Goal: Use online tool/utility: Utilize a website feature to perform a specific function

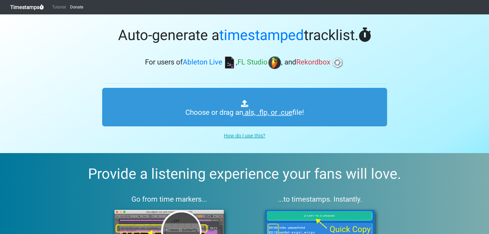
type input "C:\fakepath\01 Vocal Trance 55 parte 2.cue"
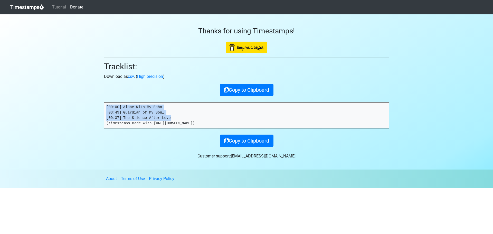
drag, startPoint x: 169, startPoint y: 118, endPoint x: 90, endPoint y: 108, distance: 79.2
click at [90, 108] on section "Thanks for using Timestamps! Tracklist: Download as csv . ( High precision ) Co…" at bounding box center [246, 91] width 493 height 155
copy pre "[00:00] Alone With My Echo [03:49] Guardian of My Soul [09:37] The Silence Afte…"
click at [355, 26] on div "Thanks for using Timestamps!" at bounding box center [246, 33] width 285 height 39
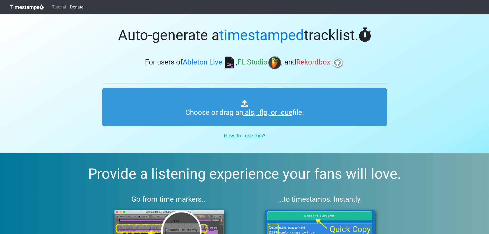
type input "C:\fakepath\01 Vocal trance 55 parte 1.cue"
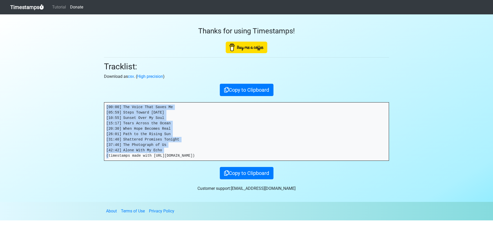
drag, startPoint x: 160, startPoint y: 150, endPoint x: 104, endPoint y: 97, distance: 77.2
click at [104, 97] on div "Thanks for using Timestamps! Tracklist: Download as csv . ( High precision ) Co…" at bounding box center [246, 96] width 293 height 165
copy pre "[00:00] The Voice That Saves Me [05:59] Steps Toward Tomorrow [10:55] Sunset Ov…"
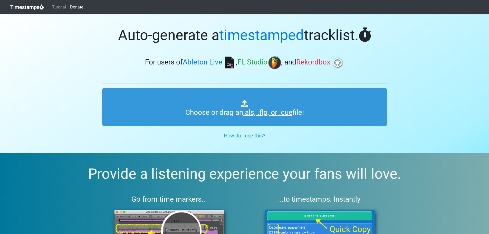
type input "C:\fakepath\01 Vocal Trance 55 parte 2.cue"
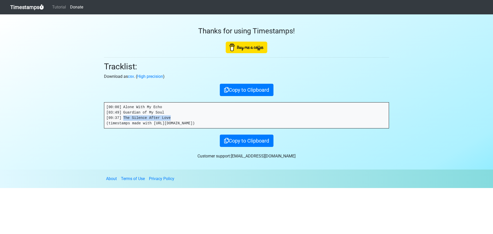
drag, startPoint x: 167, startPoint y: 117, endPoint x: 122, endPoint y: 118, distance: 45.2
click at [122, 118] on pre "[00:00] Alone With My Echo [03:49] Guardian of My Soul [09:37] The Silence Afte…" at bounding box center [246, 115] width 285 height 26
copy pre "The Silence After Love"
